Goal: Information Seeking & Learning: Find specific fact

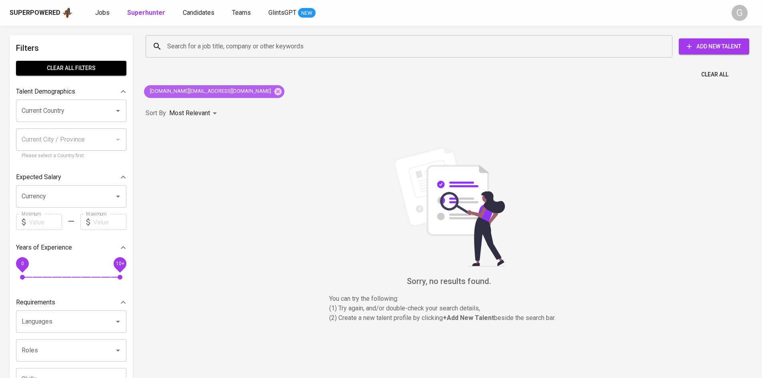
drag, startPoint x: 211, startPoint y: 91, endPoint x: 220, endPoint y: 72, distance: 20.8
click at [274, 91] on icon at bounding box center [277, 91] width 7 height 7
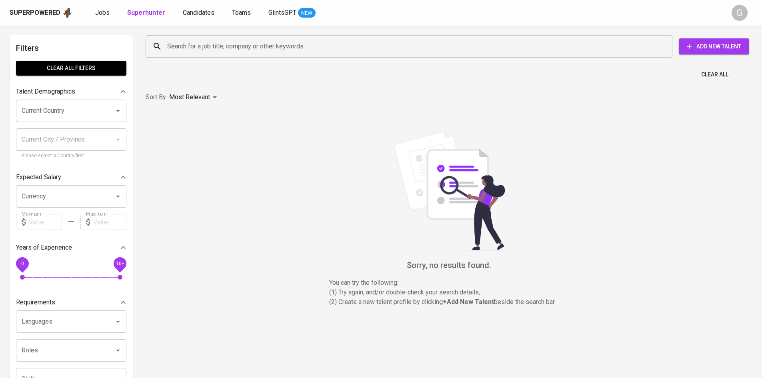
click at [224, 50] on input "Search for a job title, company or other keywords" at bounding box center [411, 46] width 492 height 15
paste input "[EMAIL_ADDRESS][DOMAIN_NAME]"
type input "[EMAIL_ADDRESS][DOMAIN_NAME]"
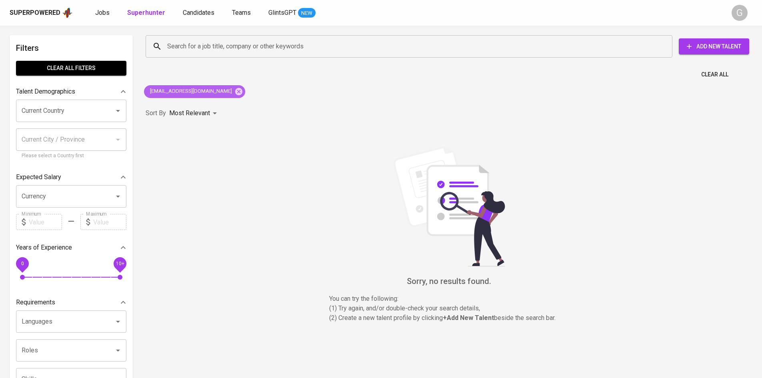
click at [234, 93] on icon at bounding box center [238, 91] width 9 height 9
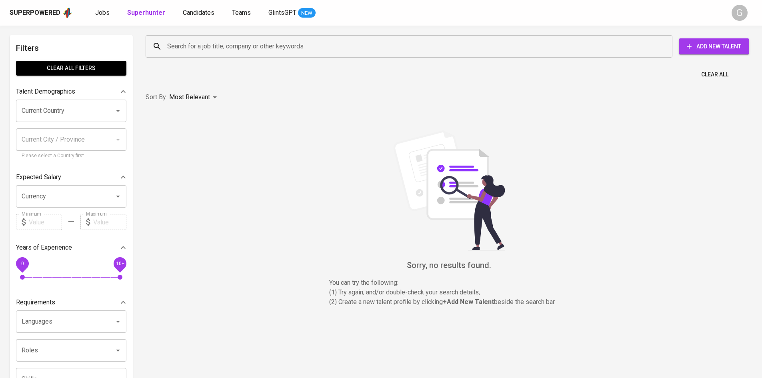
click at [223, 44] on input "Search for a job title, company or other keywords" at bounding box center [411, 46] width 492 height 15
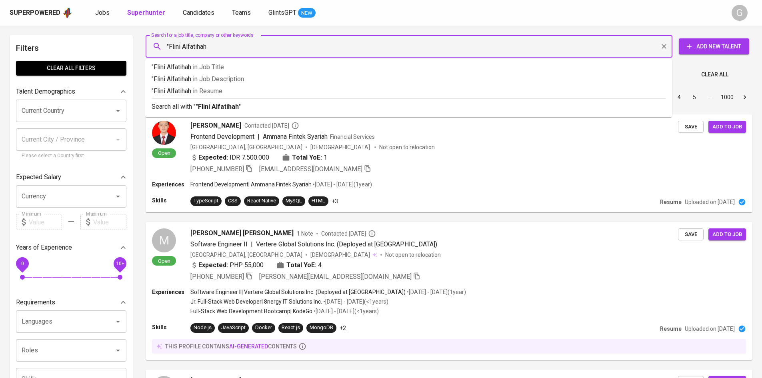
type input ""Flini Alfatihah""
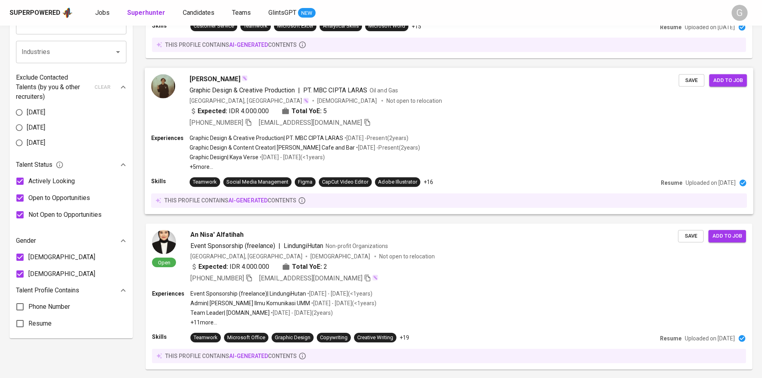
scroll to position [479, 0]
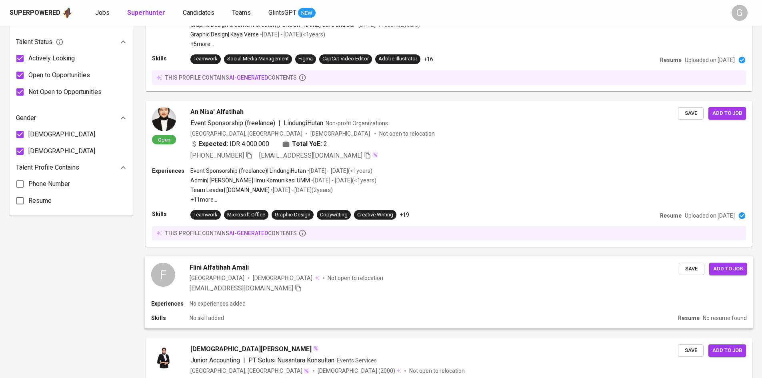
click at [534, 290] on div "[EMAIL_ADDRESS][DOMAIN_NAME]" at bounding box center [434, 289] width 489 height 10
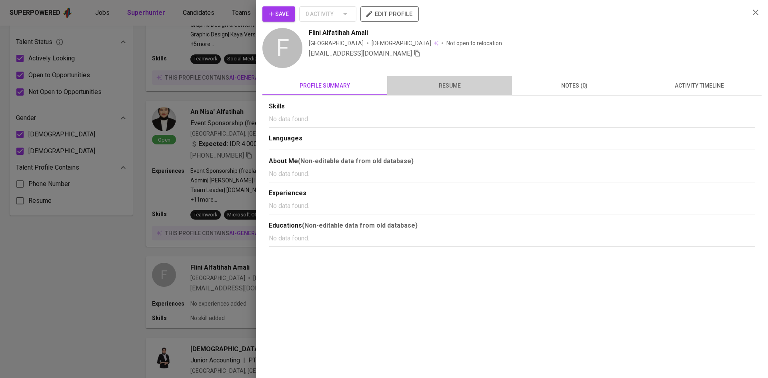
click at [430, 76] on button "resume" at bounding box center [449, 85] width 125 height 19
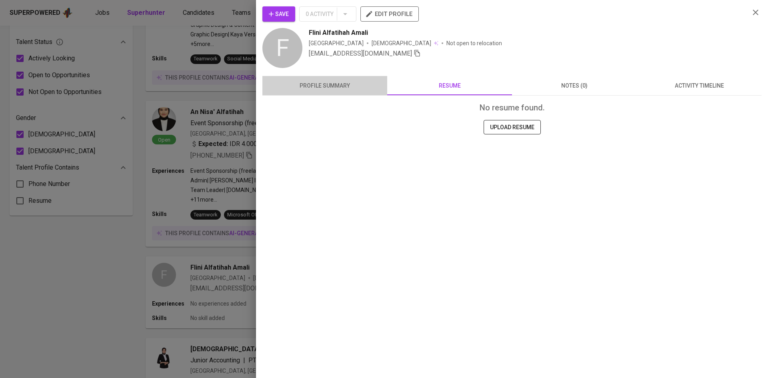
click at [324, 86] on span "profile summary" at bounding box center [324, 86] width 115 height 10
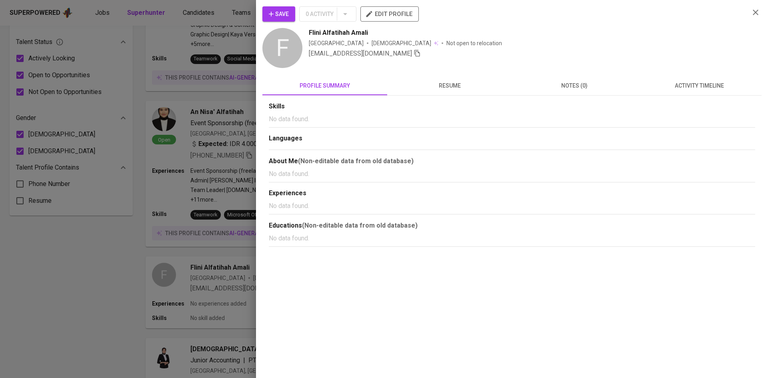
click at [189, 53] on div at bounding box center [384, 189] width 768 height 378
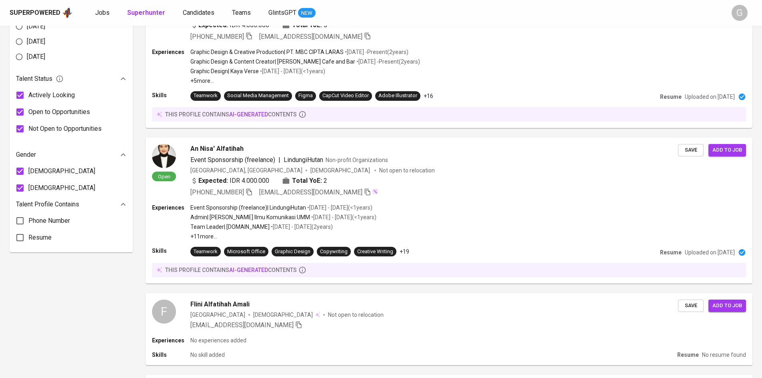
scroll to position [0, 0]
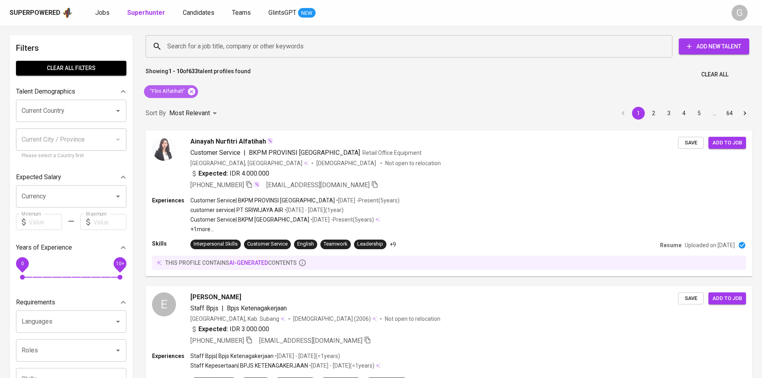
click at [190, 93] on icon at bounding box center [191, 91] width 9 height 9
click at [190, 50] on input "Search for a job title, company or other keywords" at bounding box center [411, 46] width 492 height 15
click at [189, 47] on input "Search for a job title, company or other keywords" at bounding box center [411, 46] width 492 height 15
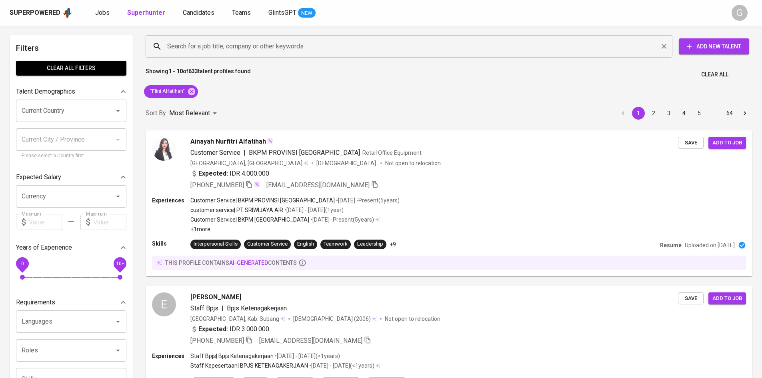
click at [189, 47] on input "Search for a job title, company or other keywords" at bounding box center [411, 46] width 492 height 15
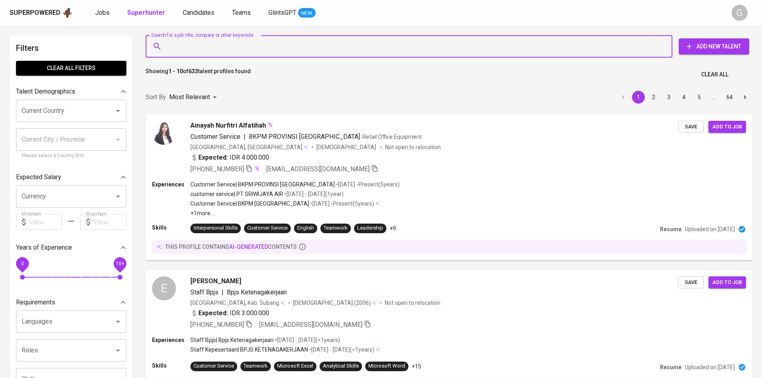
paste input "[EMAIL_ADDRESS][DOMAIN_NAME]"
type input "[EMAIL_ADDRESS][DOMAIN_NAME]"
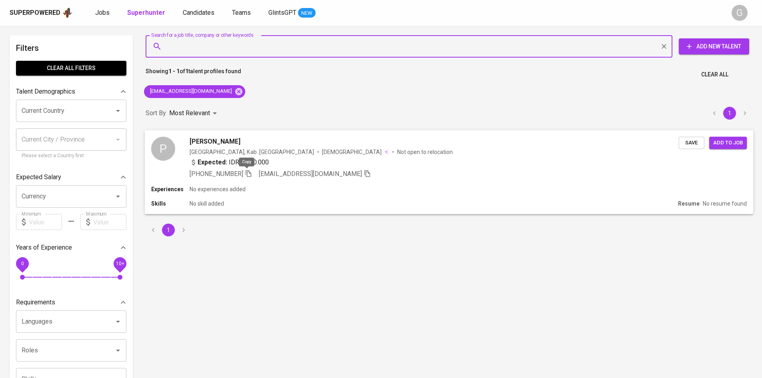
click at [248, 174] on icon "button" at bounding box center [248, 173] width 7 height 7
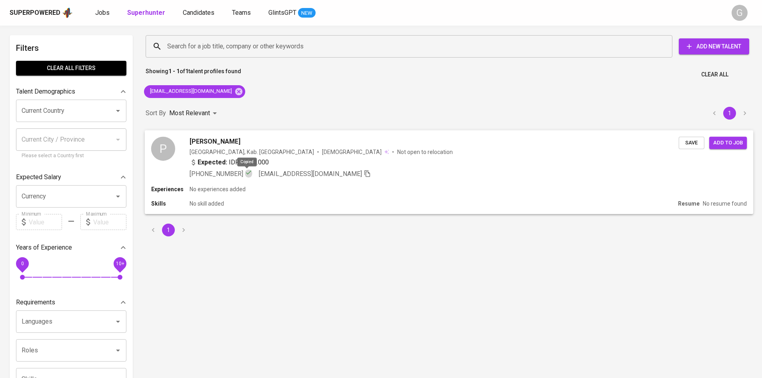
click at [246, 173] on icon "button" at bounding box center [248, 172] width 7 height 7
click at [235, 94] on icon at bounding box center [238, 91] width 7 height 7
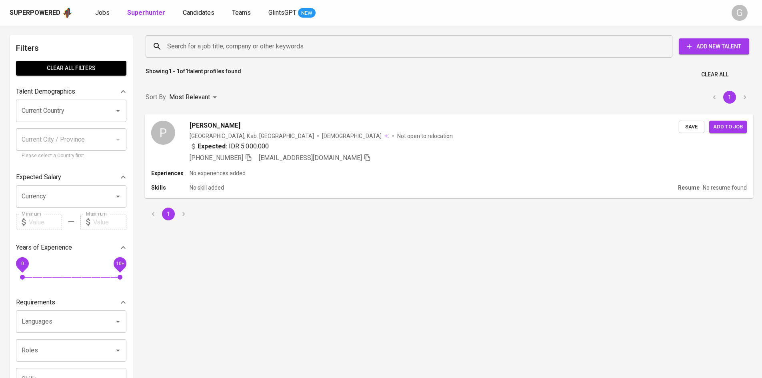
click at [223, 46] on input "Search for a job title, company or other keywords" at bounding box center [411, 46] width 492 height 15
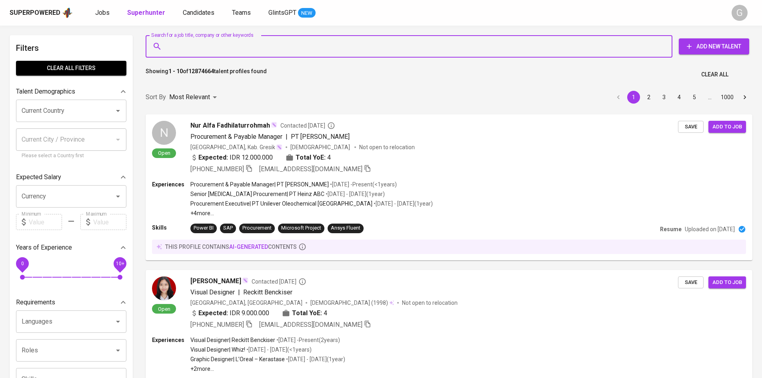
paste input "[EMAIL_ADDRESS][DOMAIN_NAME]"
type input "[EMAIL_ADDRESS][DOMAIN_NAME]"
